Goal: Task Accomplishment & Management: Use online tool/utility

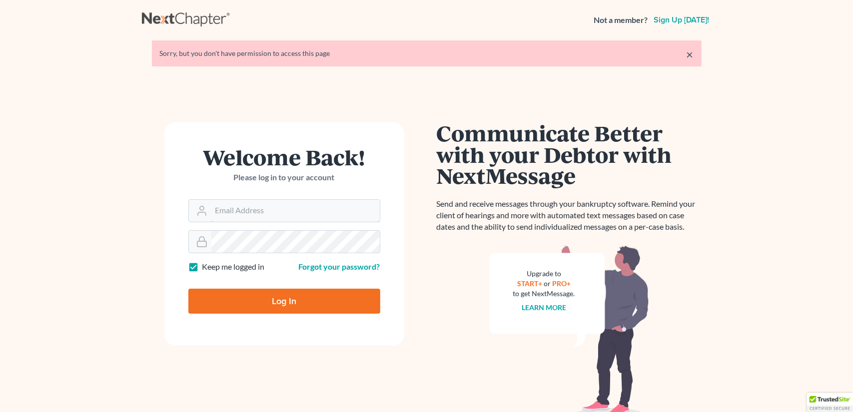
type input "[EMAIL_ADDRESS][DOMAIN_NAME]"
click at [258, 306] on input "Log In" at bounding box center [284, 301] width 192 height 25
type input "Thinking..."
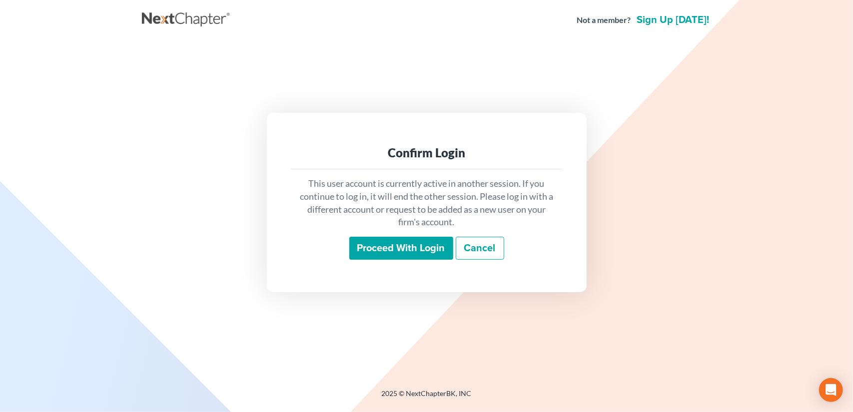
click at [442, 250] on input "Proceed with login" at bounding box center [401, 248] width 104 height 23
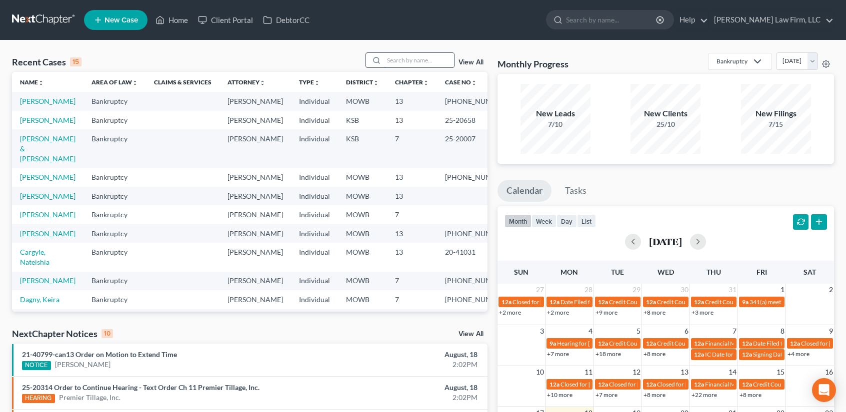
click at [407, 61] on input "search" at bounding box center [419, 60] width 70 height 14
type input "[PERSON_NAME]"
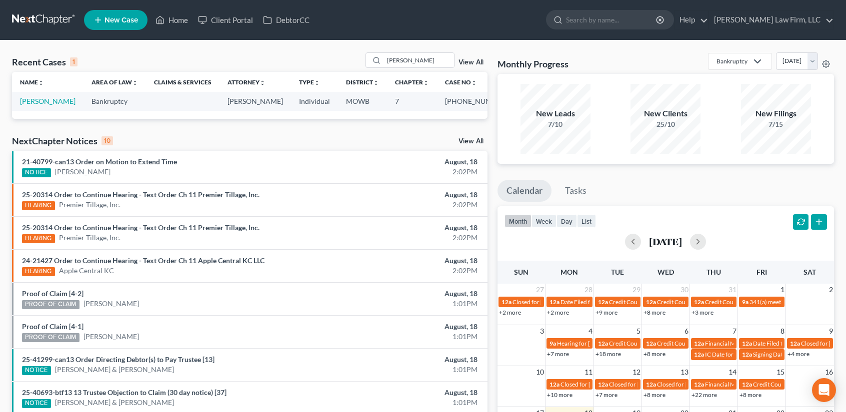
click at [24, 106] on td "[PERSON_NAME]" at bounding box center [47, 101] width 71 height 18
click at [25, 100] on link "[PERSON_NAME]" at bounding box center [47, 101] width 55 height 8
select select "6"
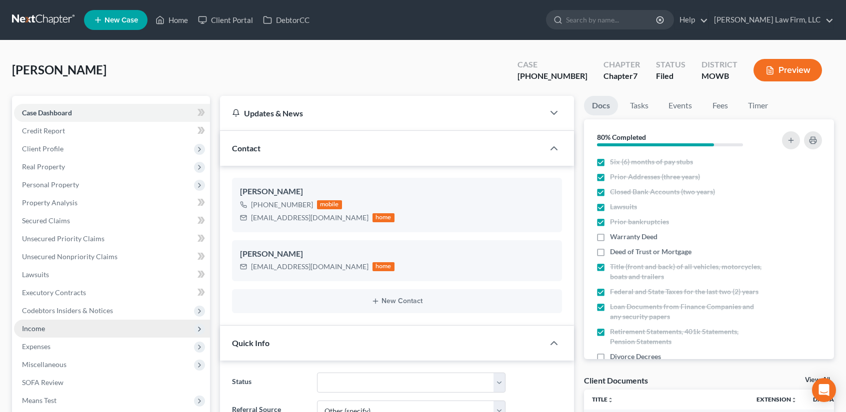
drag, startPoint x: 63, startPoint y: 328, endPoint x: 80, endPoint y: 321, distance: 18.2
click at [63, 328] on span "Income" at bounding box center [112, 329] width 196 height 18
